Goal: Information Seeking & Learning: Learn about a topic

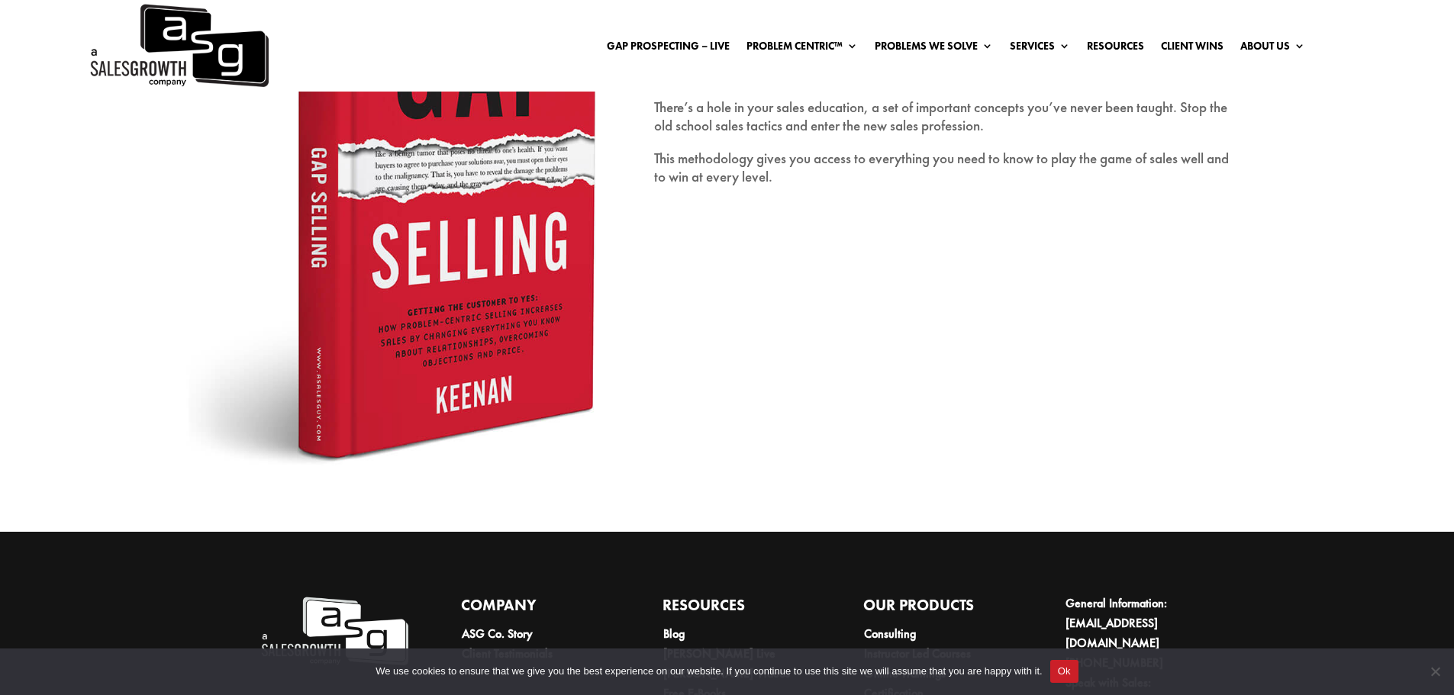
scroll to position [2603, 0]
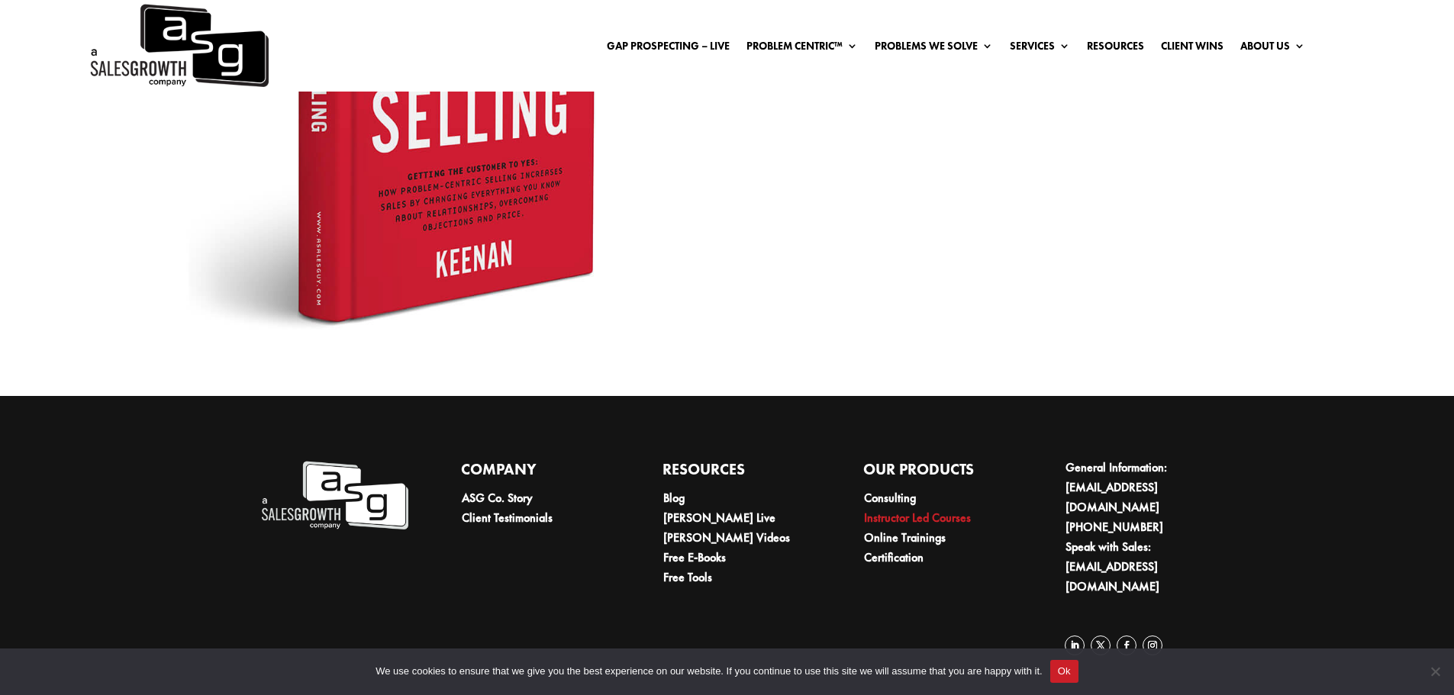
click at [895, 517] on link "Instructor Led Courses" at bounding box center [917, 518] width 107 height 16
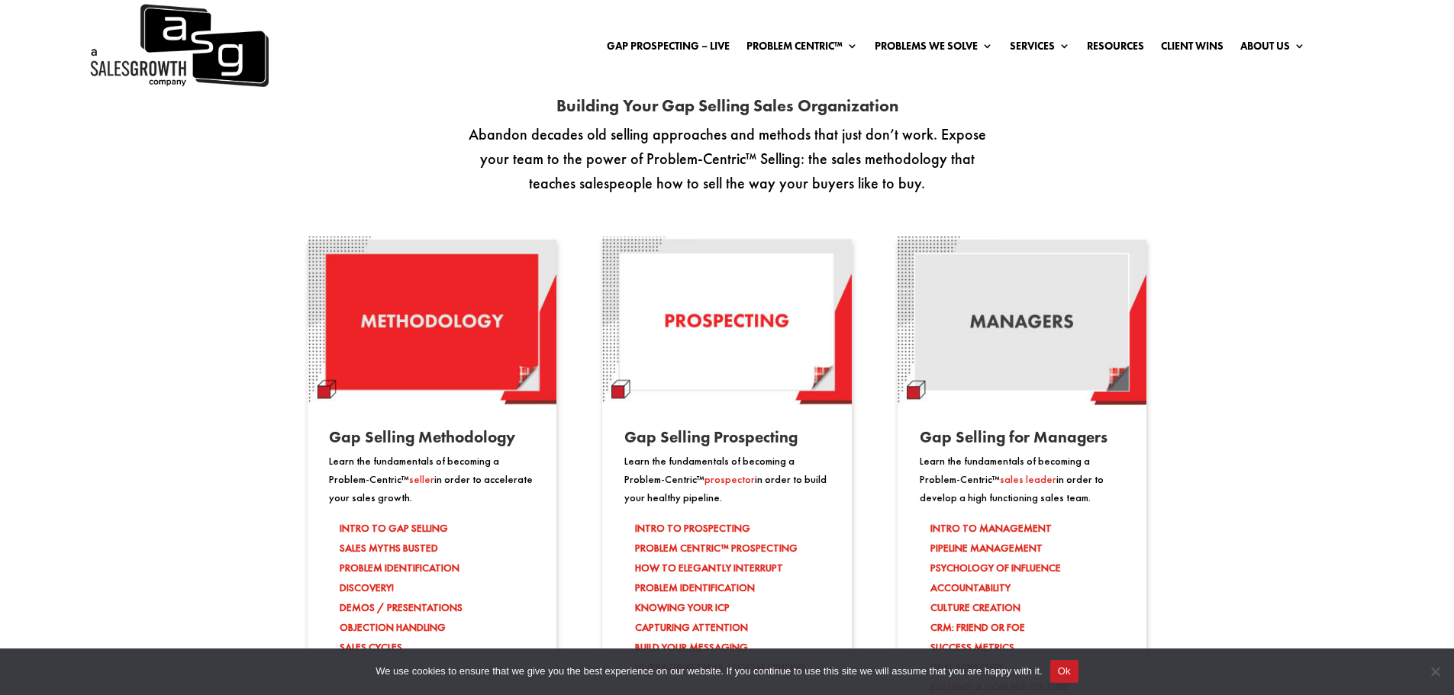
scroll to position [788, 0]
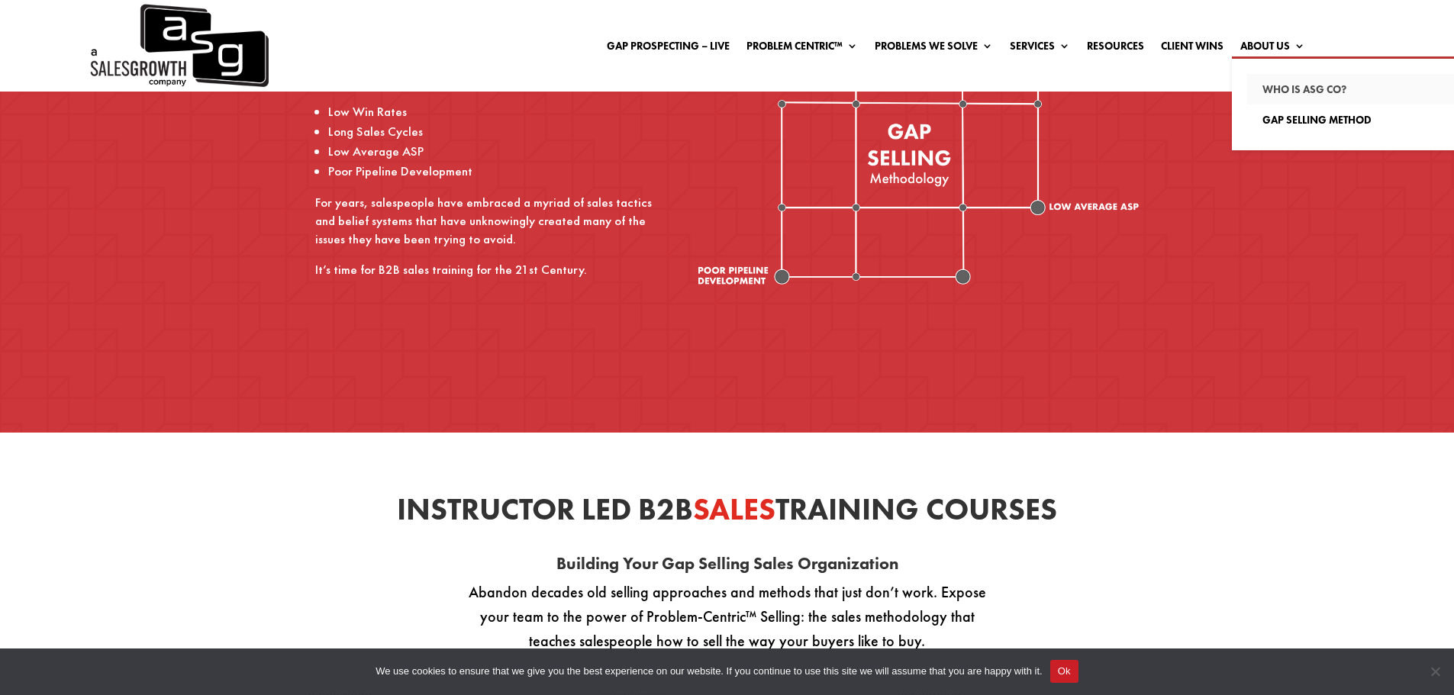
click at [1286, 85] on link "Who Is ASG co?" at bounding box center [1354, 89] width 214 height 31
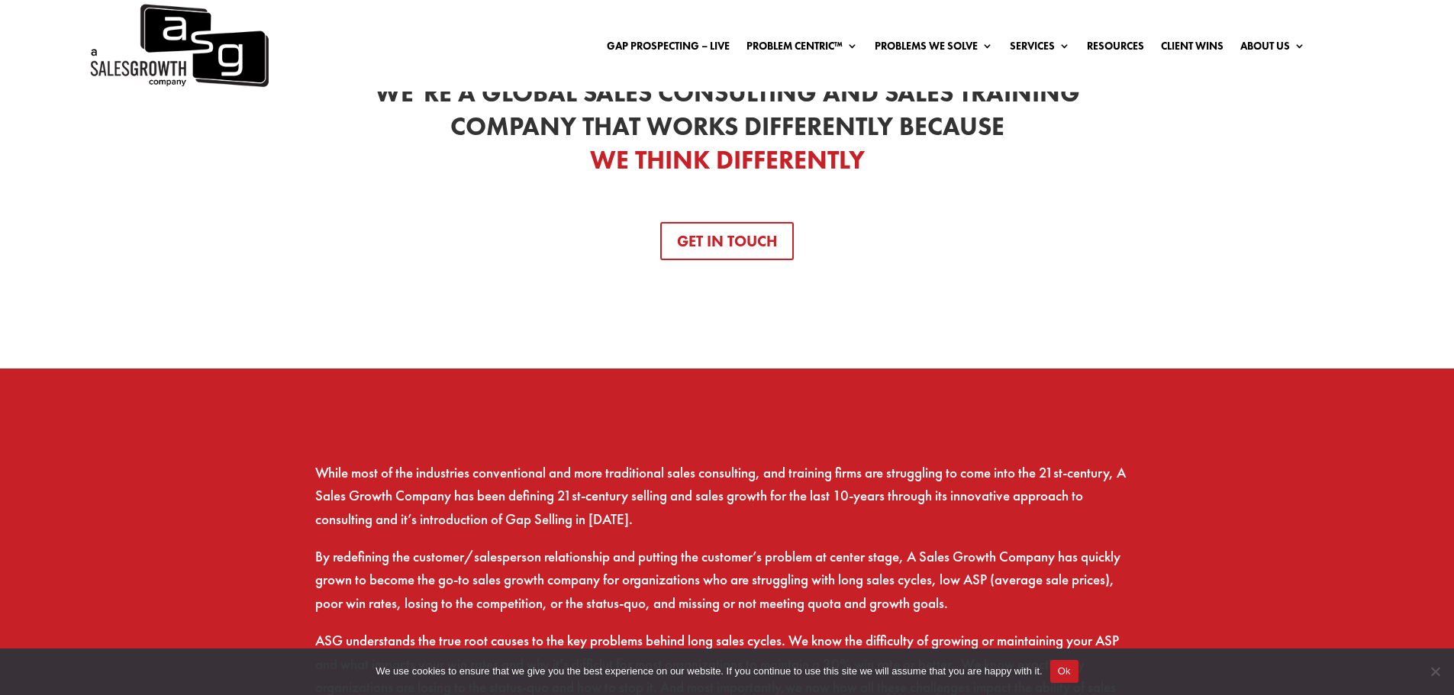
scroll to position [687, 0]
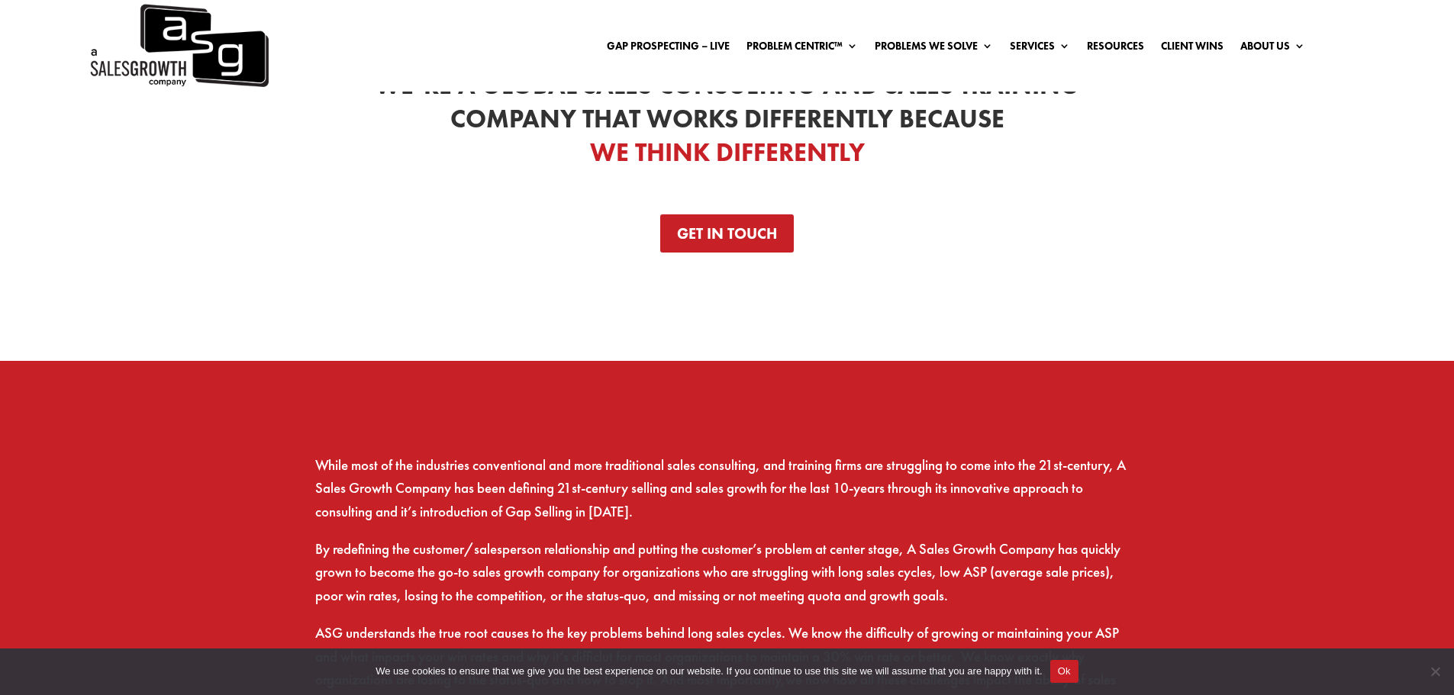
click at [734, 238] on link "Get In Touch" at bounding box center [727, 233] width 134 height 38
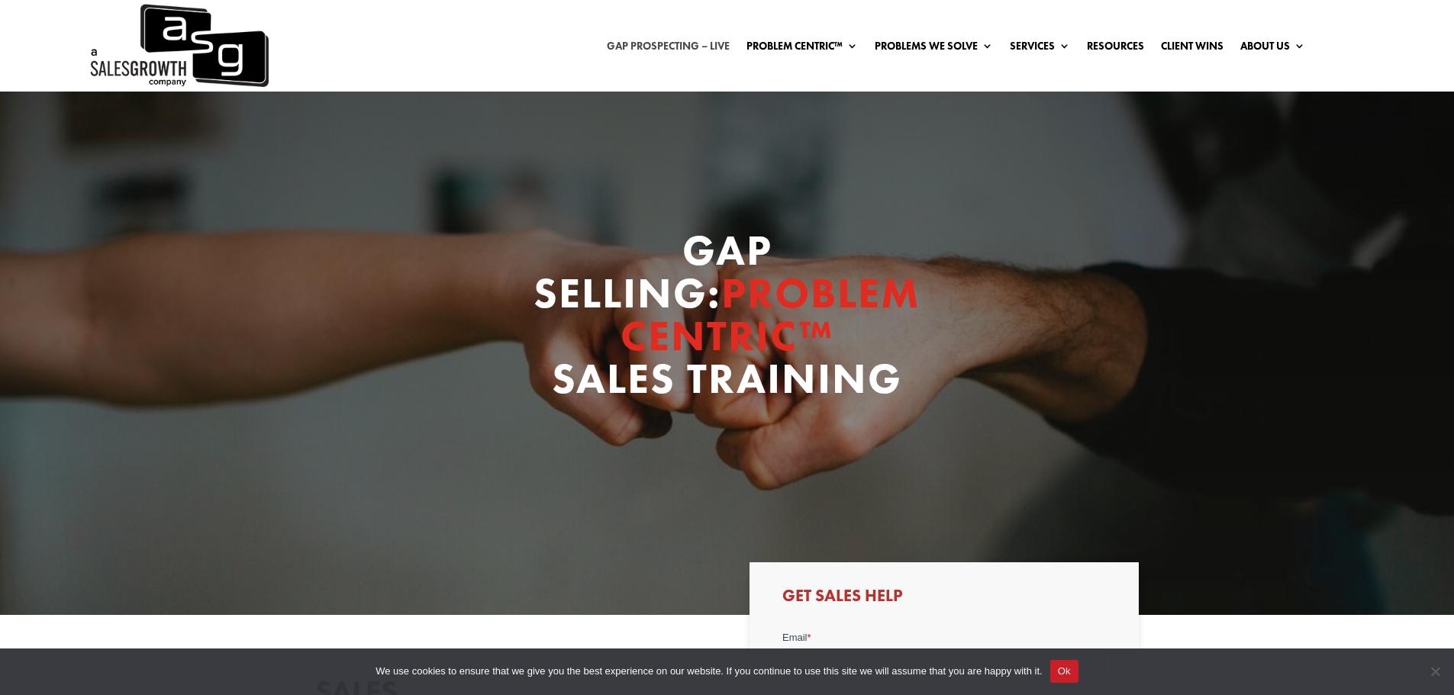
click at [646, 46] on link "Gap Prospecting – LIVE" at bounding box center [668, 48] width 123 height 17
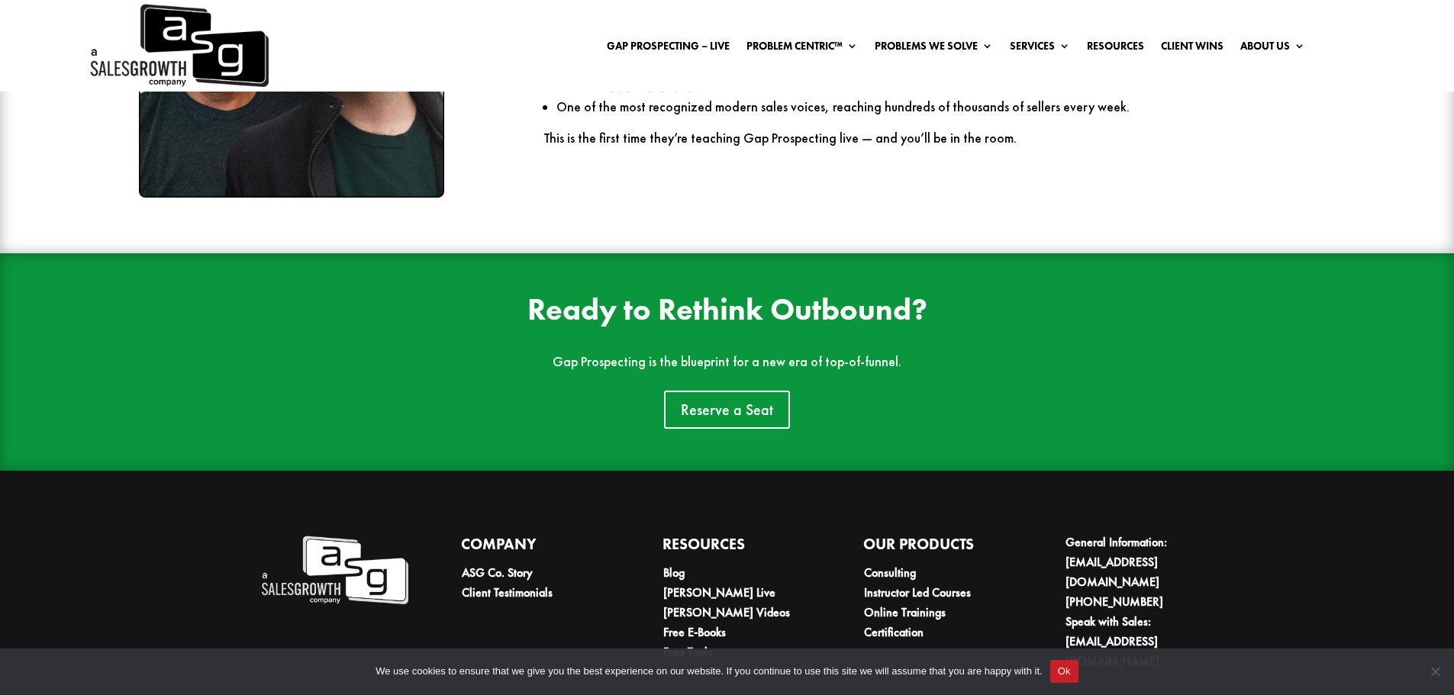
scroll to position [2426, 0]
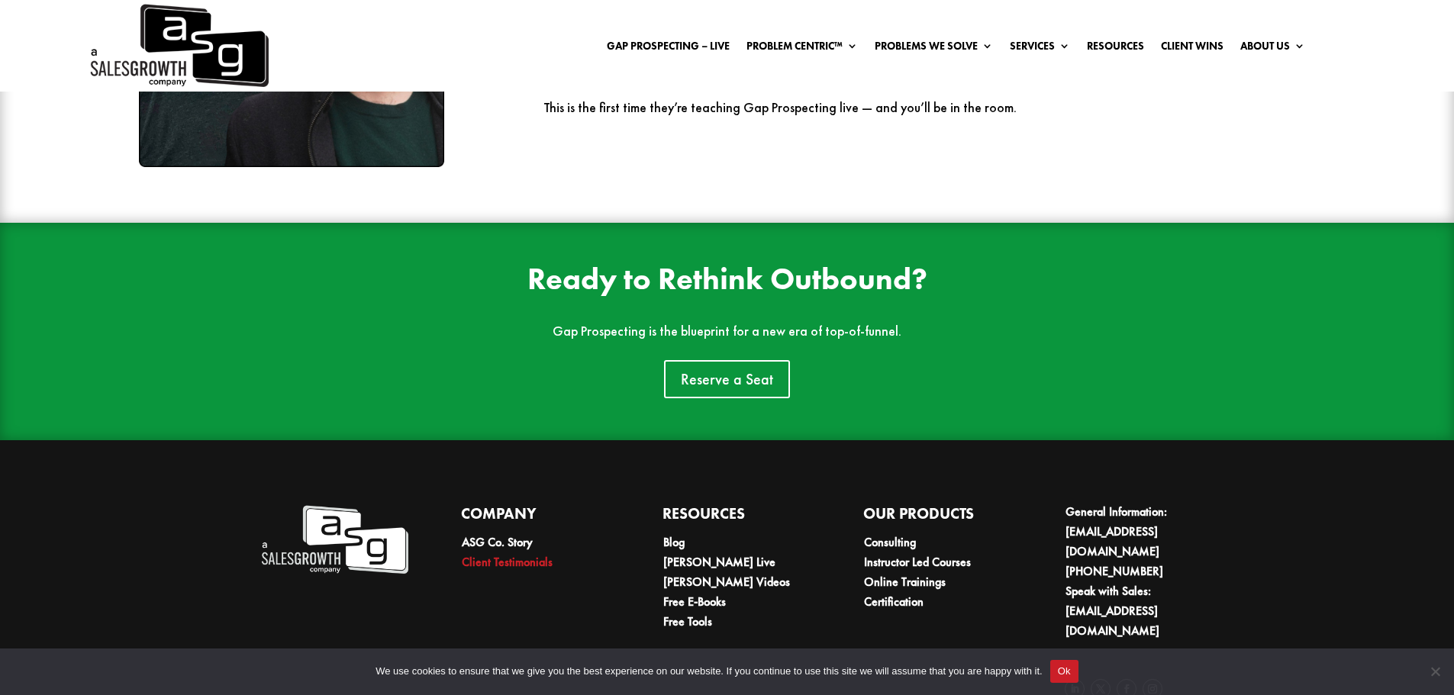
click at [501, 554] on link "Client Testimonials" at bounding box center [507, 562] width 91 height 16
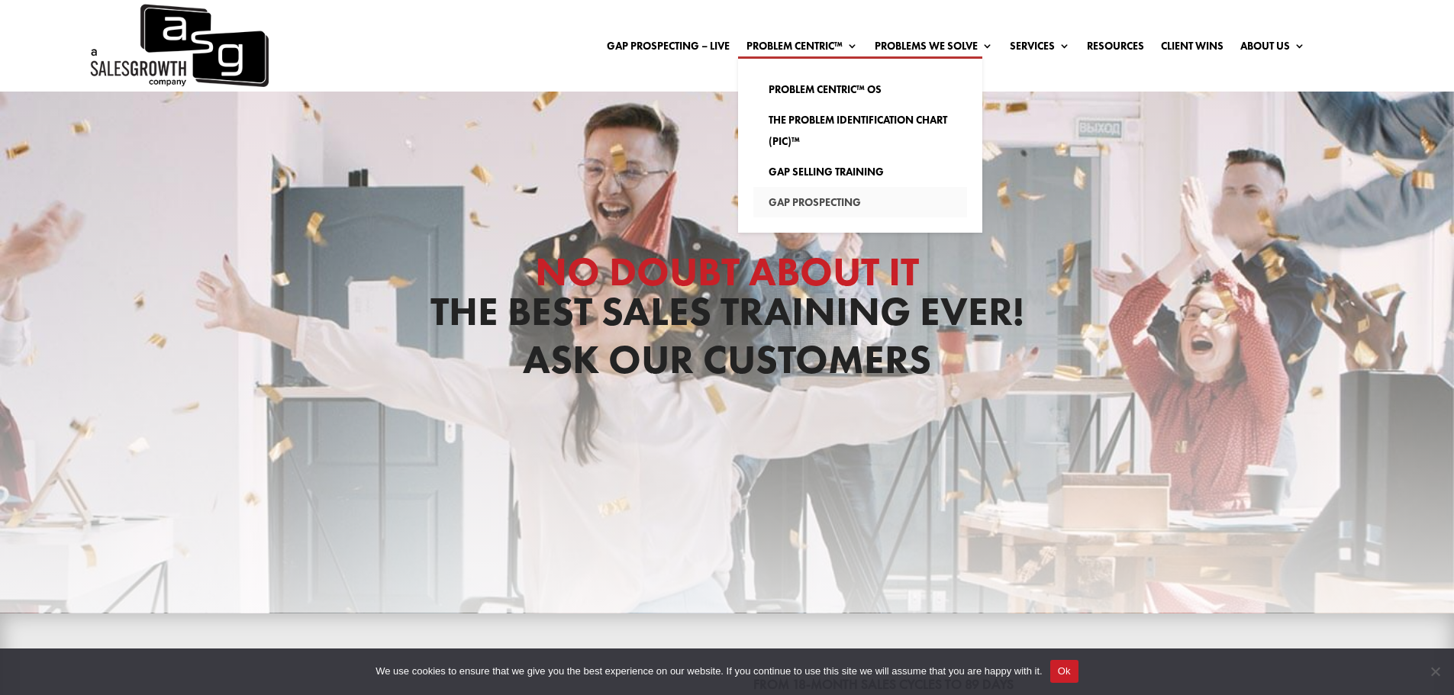
click at [790, 199] on link "Gap Prospecting" at bounding box center [860, 202] width 214 height 31
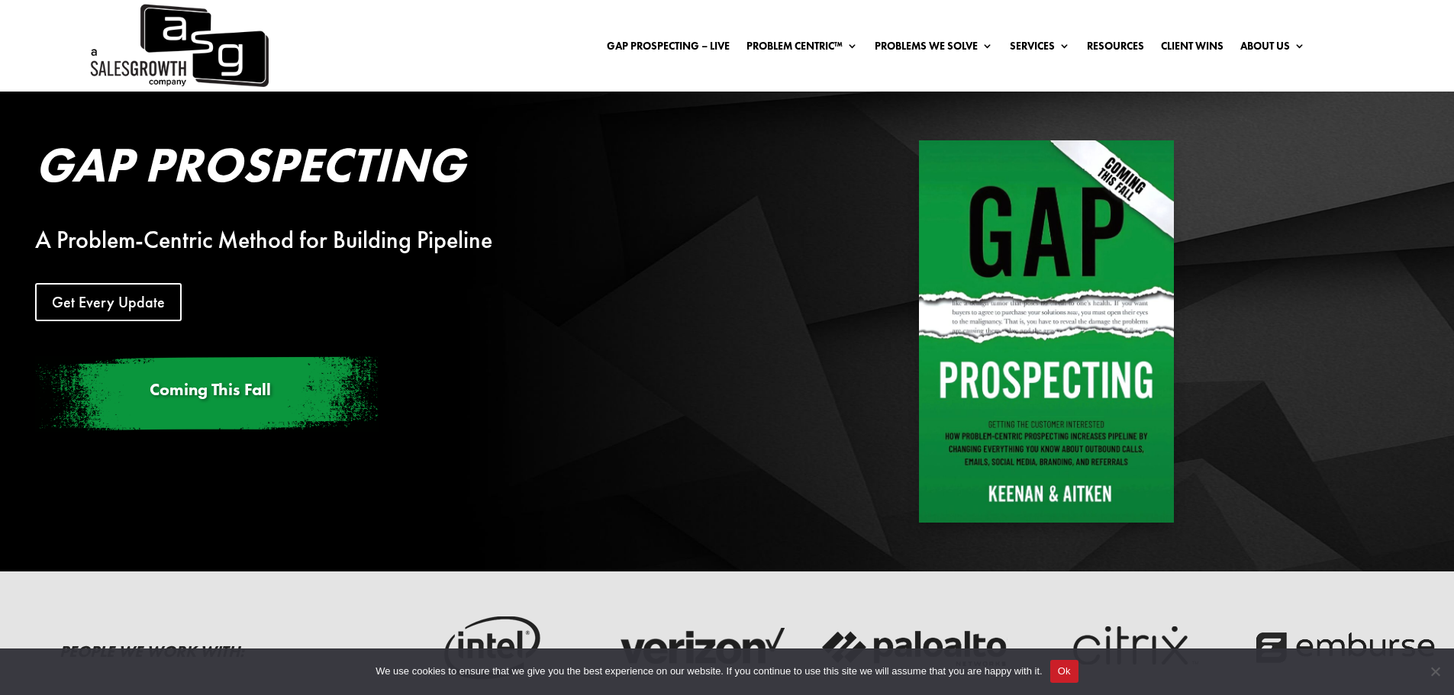
click at [185, 34] on img at bounding box center [178, 46] width 181 height 92
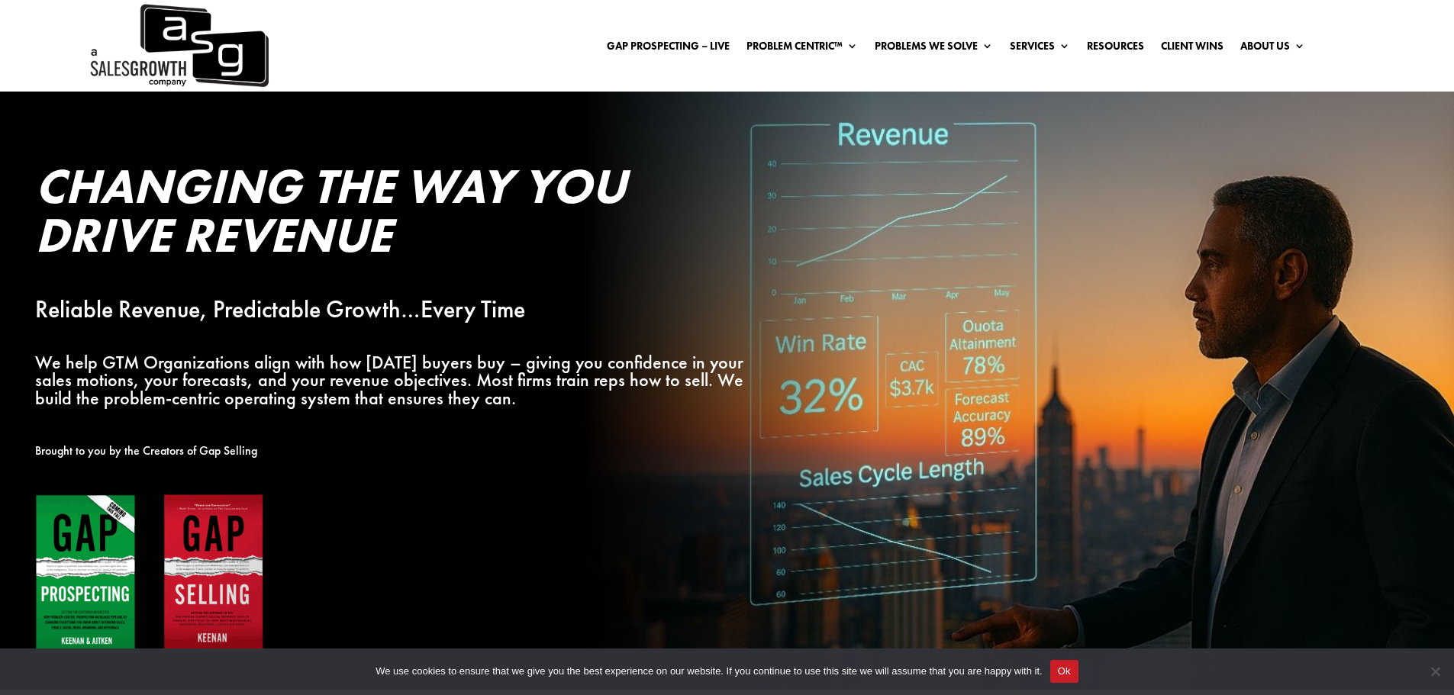
click at [1064, 664] on button "Ok" at bounding box center [1064, 671] width 28 height 23
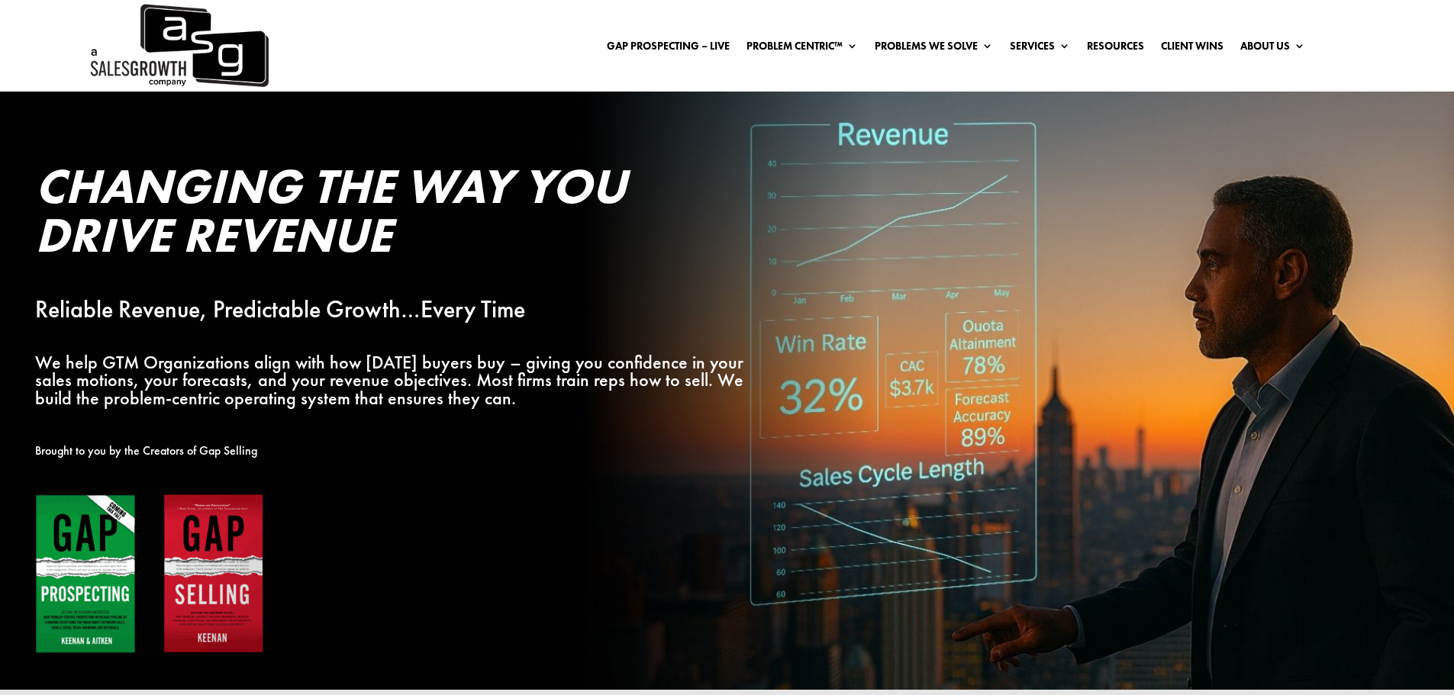
click at [525, 332] on div "Changing the Way You Drive Revenue Reliable Revenue, Predictable Growth…Every T…" at bounding box center [393, 426] width 716 height 528
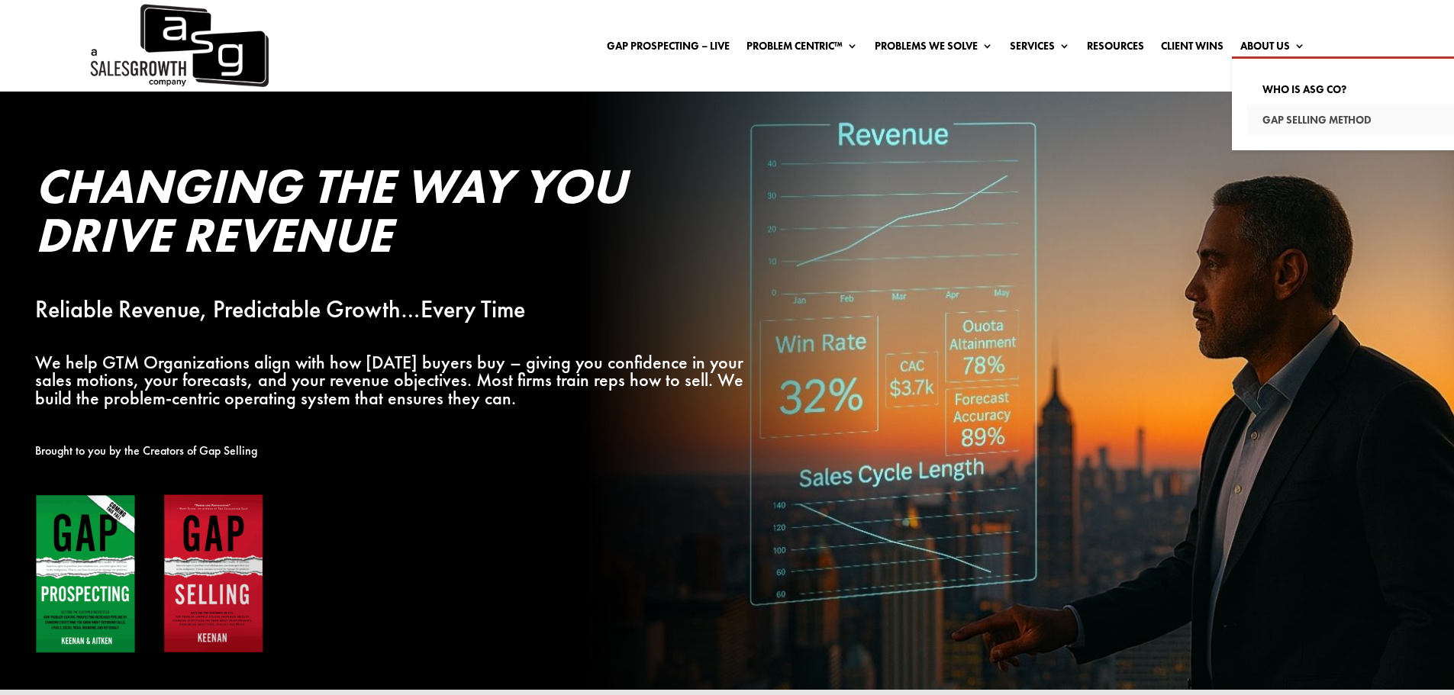
click at [1300, 118] on link "Gap Selling Method" at bounding box center [1354, 120] width 214 height 31
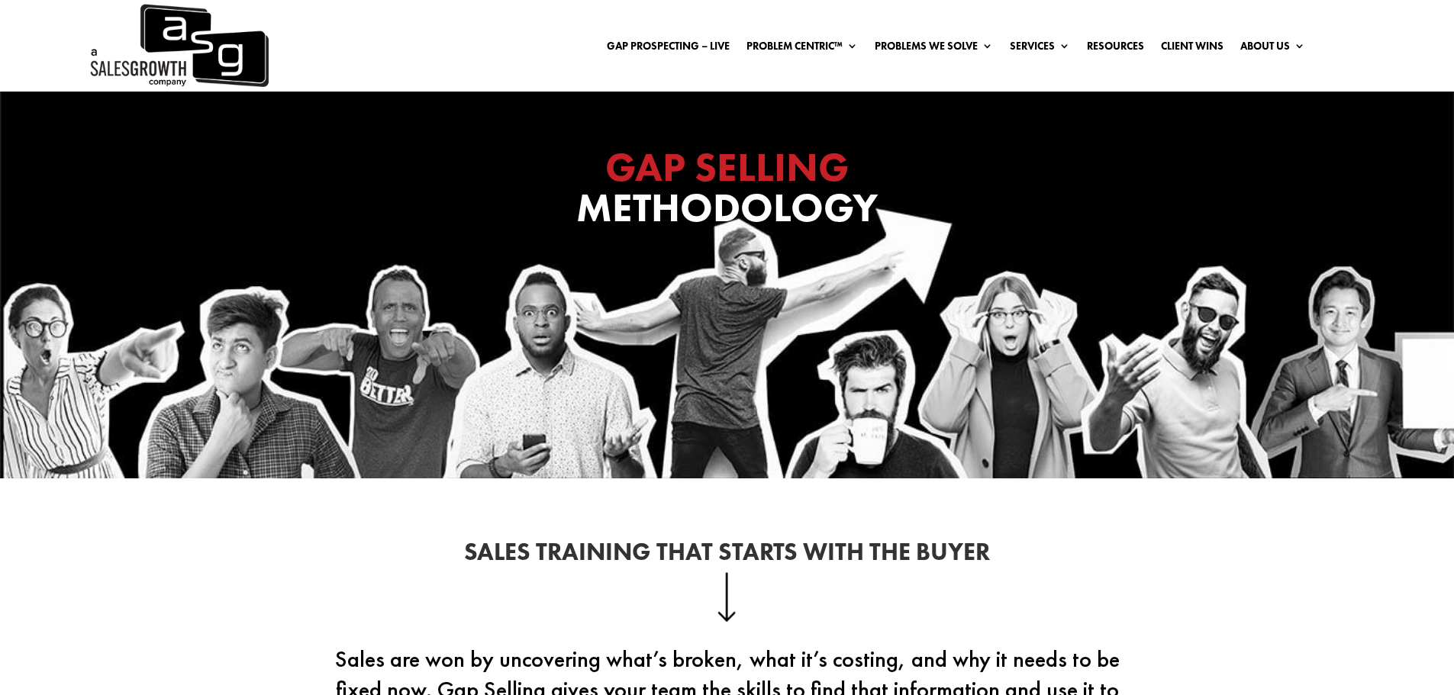
drag, startPoint x: 199, startPoint y: 44, endPoint x: 221, endPoint y: 54, distance: 24.3
click at [199, 44] on img at bounding box center [178, 46] width 181 height 92
